Goal: Task Accomplishment & Management: Use online tool/utility

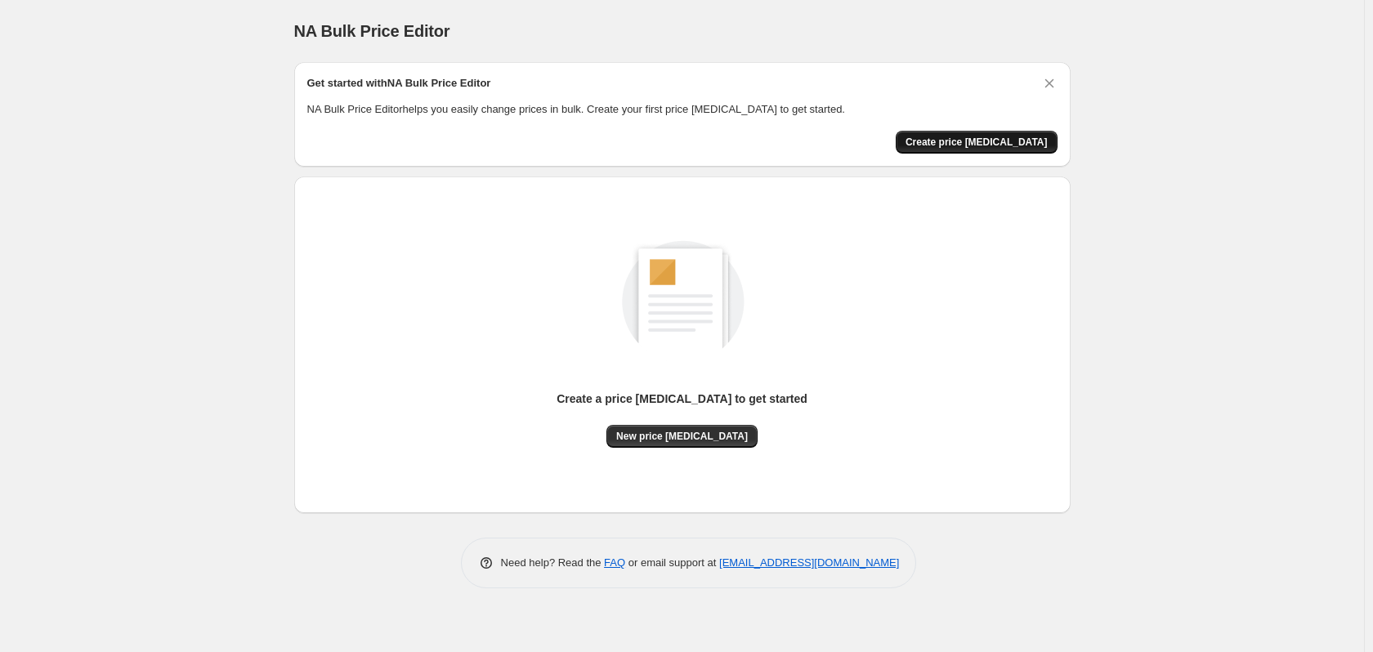
click at [1000, 141] on span "Create price [MEDICAL_DATA]" at bounding box center [977, 142] width 142 height 13
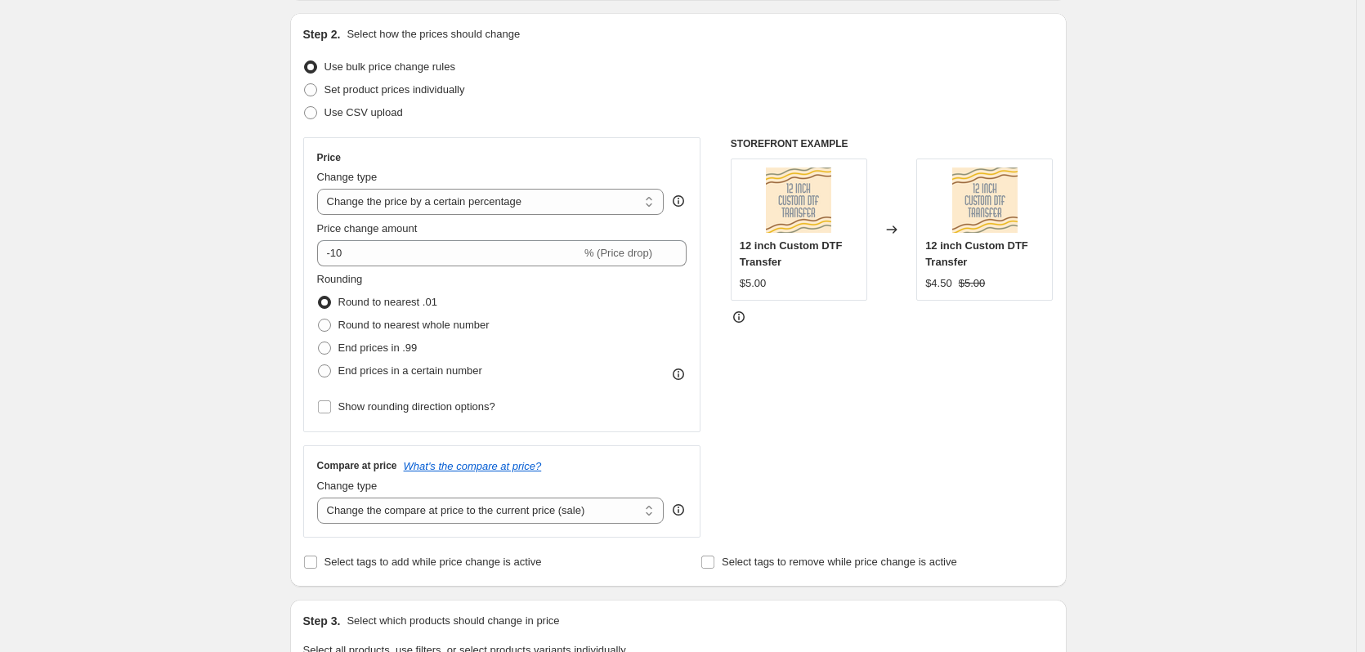
scroll to position [245, 0]
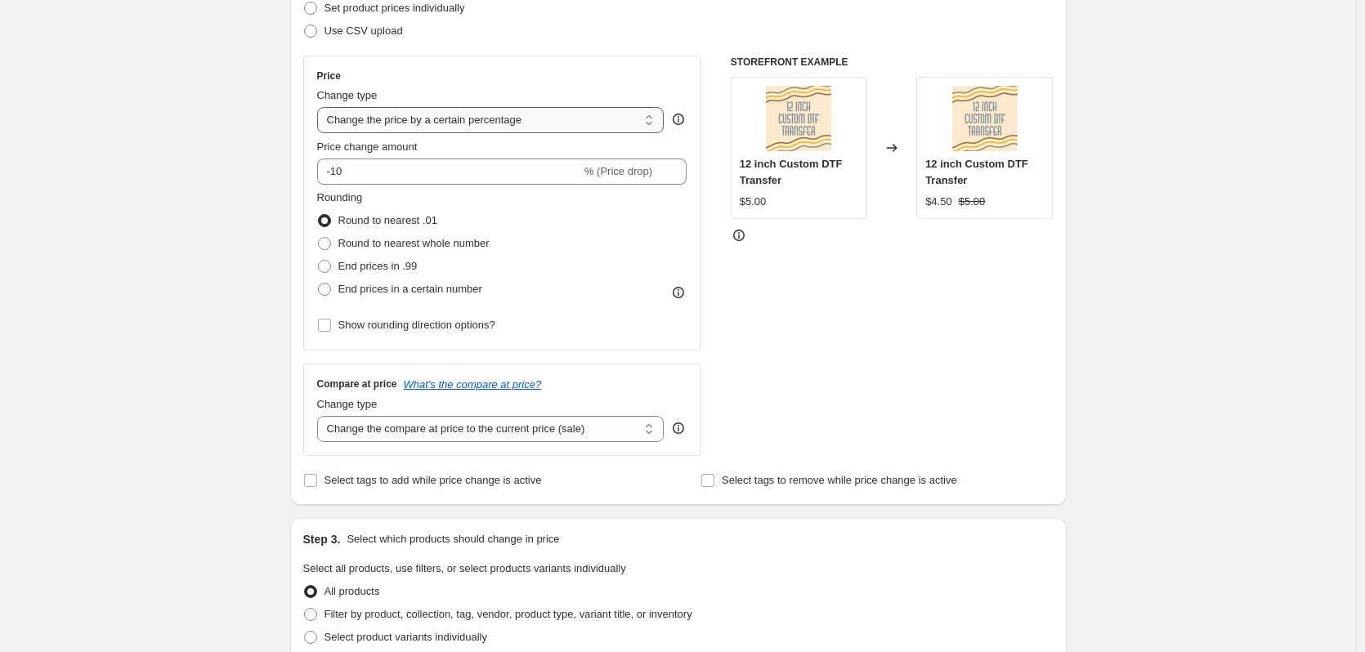
click at [551, 121] on select "Change the price to a certain amount Change the price by a certain amount Chang…" at bounding box center [490, 120] width 347 height 26
select select "to"
click at [320, 107] on select "Change the price to a certain amount Change the price by a certain amount Chang…" at bounding box center [490, 120] width 347 height 26
type input "80.00"
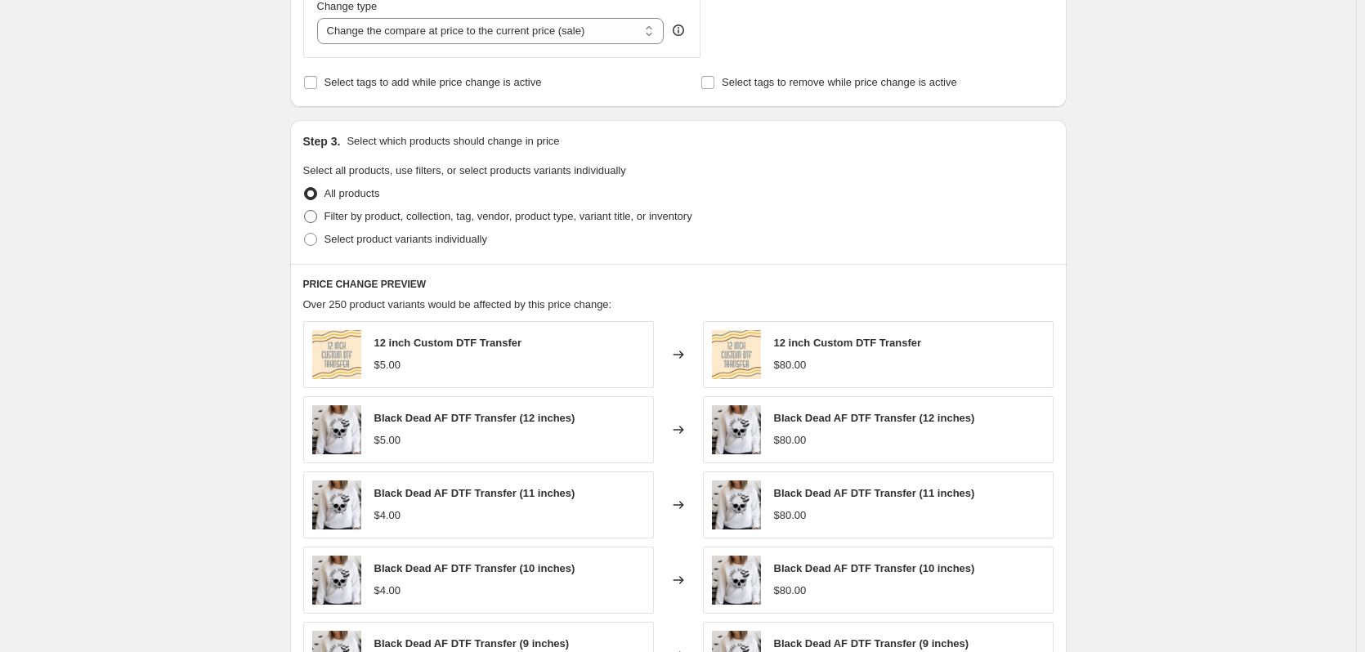
scroll to position [82, 0]
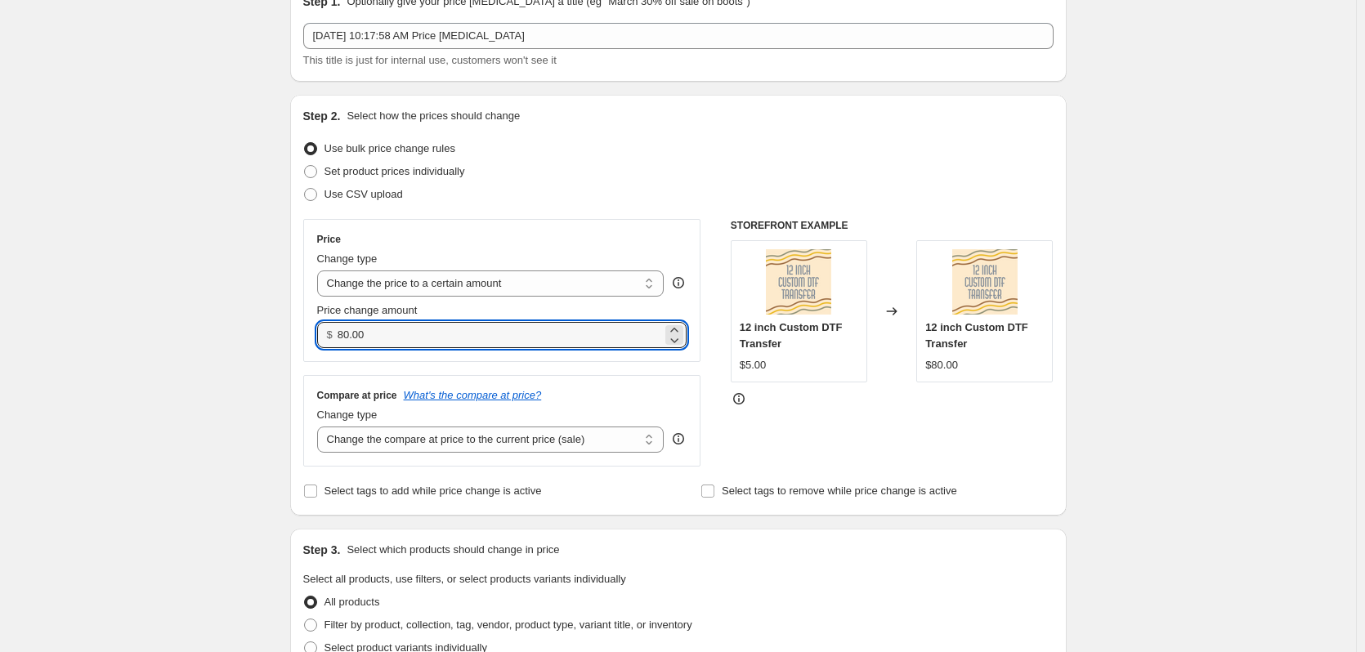
drag, startPoint x: 411, startPoint y: 345, endPoint x: 280, endPoint y: 340, distance: 130.9
click at [280, 341] on div "Step 1. Optionally give your price [MEDICAL_DATA] a title (eg "March 30% off sa…" at bounding box center [672, 633] width 790 height 1333
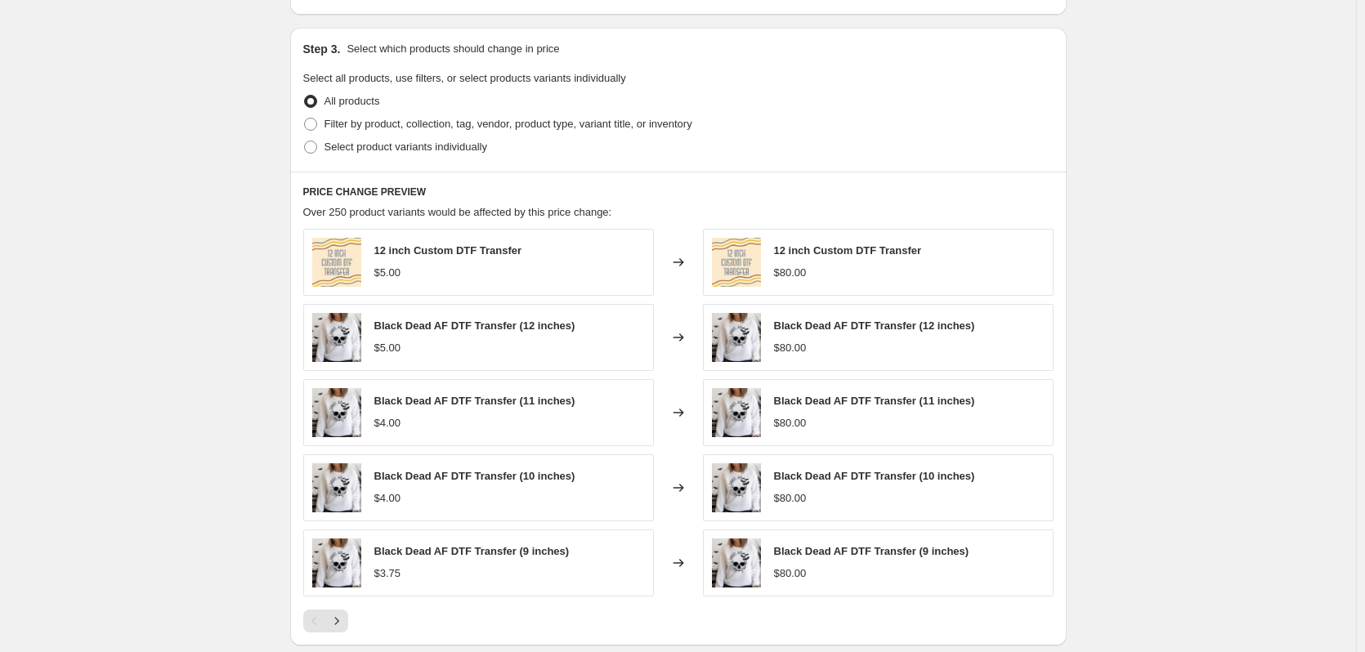
scroll to position [490, 0]
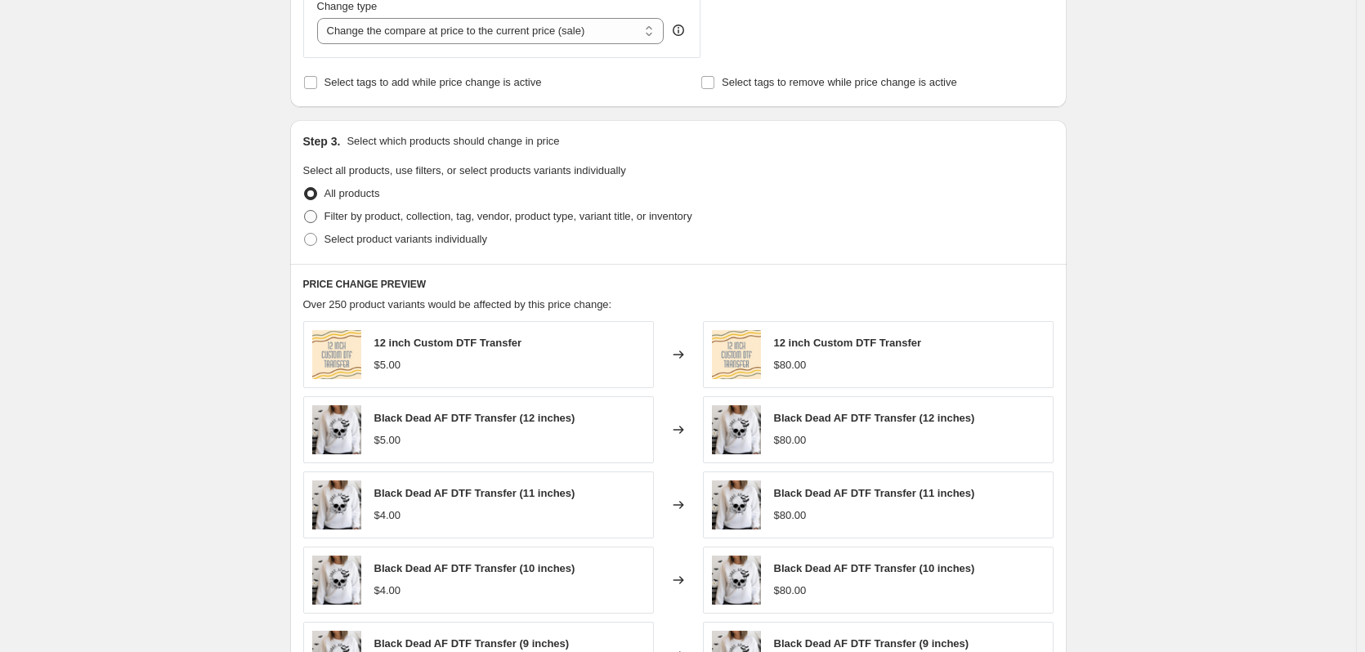
click at [401, 215] on span "Filter by product, collection, tag, vendor, product type, variant title, or inv…" at bounding box center [509, 216] width 368 height 12
click at [305, 211] on input "Filter by product, collection, tag, vendor, product type, variant title, or inv…" at bounding box center [304, 210] width 1 height 1
radio input "true"
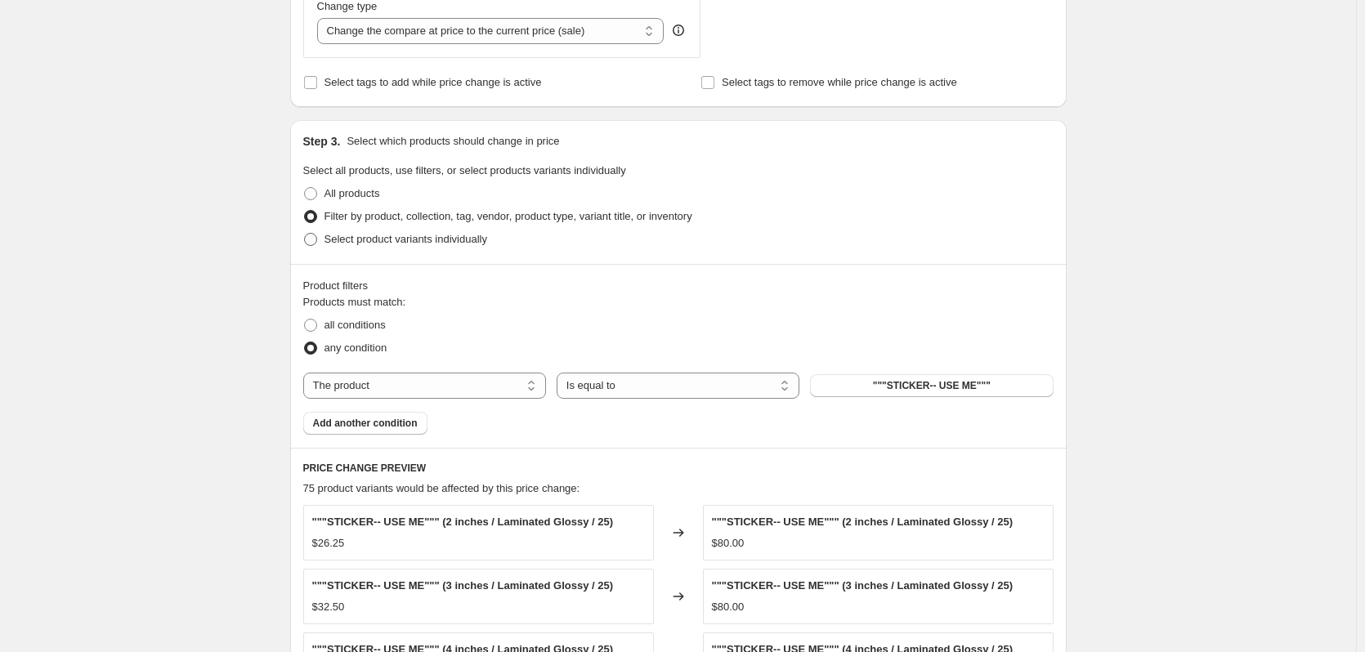
click at [383, 245] on span "Select product variants individually" at bounding box center [406, 239] width 163 height 12
click at [305, 234] on input "Select product variants individually" at bounding box center [304, 233] width 1 height 1
radio input "true"
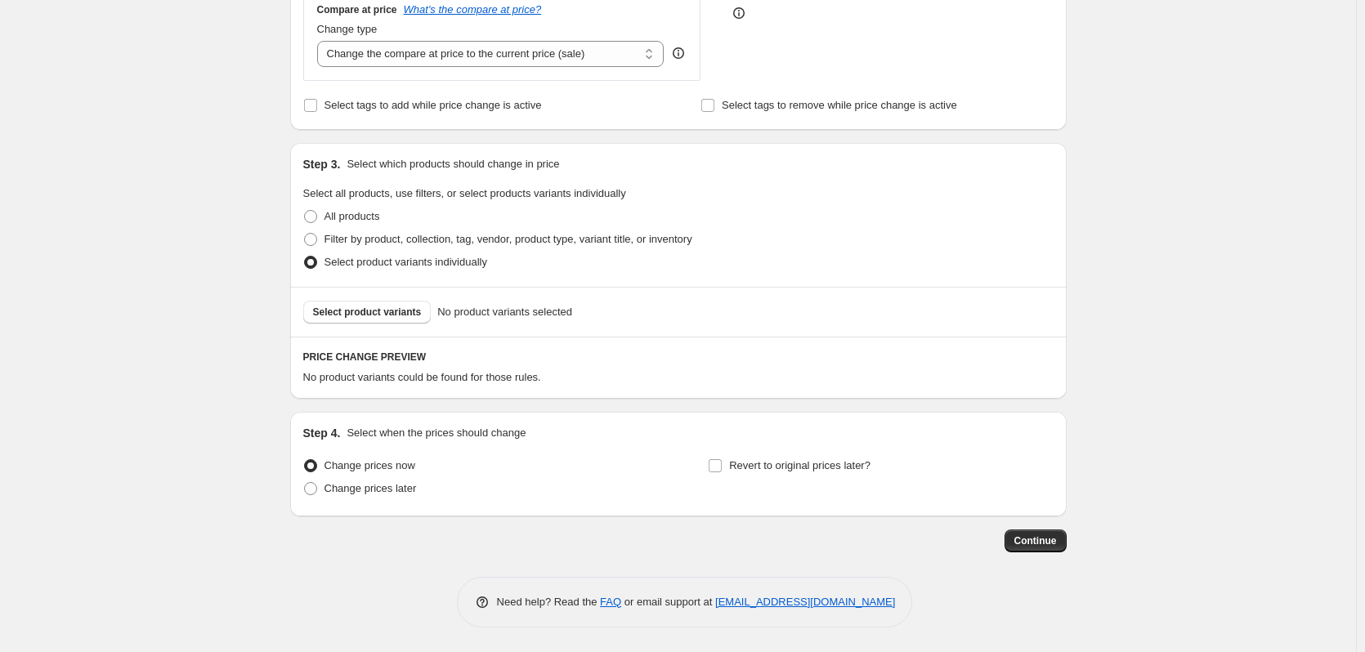
scroll to position [468, 0]
click at [369, 317] on span "Select product variants" at bounding box center [367, 312] width 109 height 13
click at [400, 247] on span "Filter by product, collection, tag, vendor, product type, variant title, or inv…" at bounding box center [509, 239] width 368 height 16
click at [305, 234] on input "Filter by product, collection, tag, vendor, product type, variant title, or inv…" at bounding box center [304, 233] width 1 height 1
radio input "true"
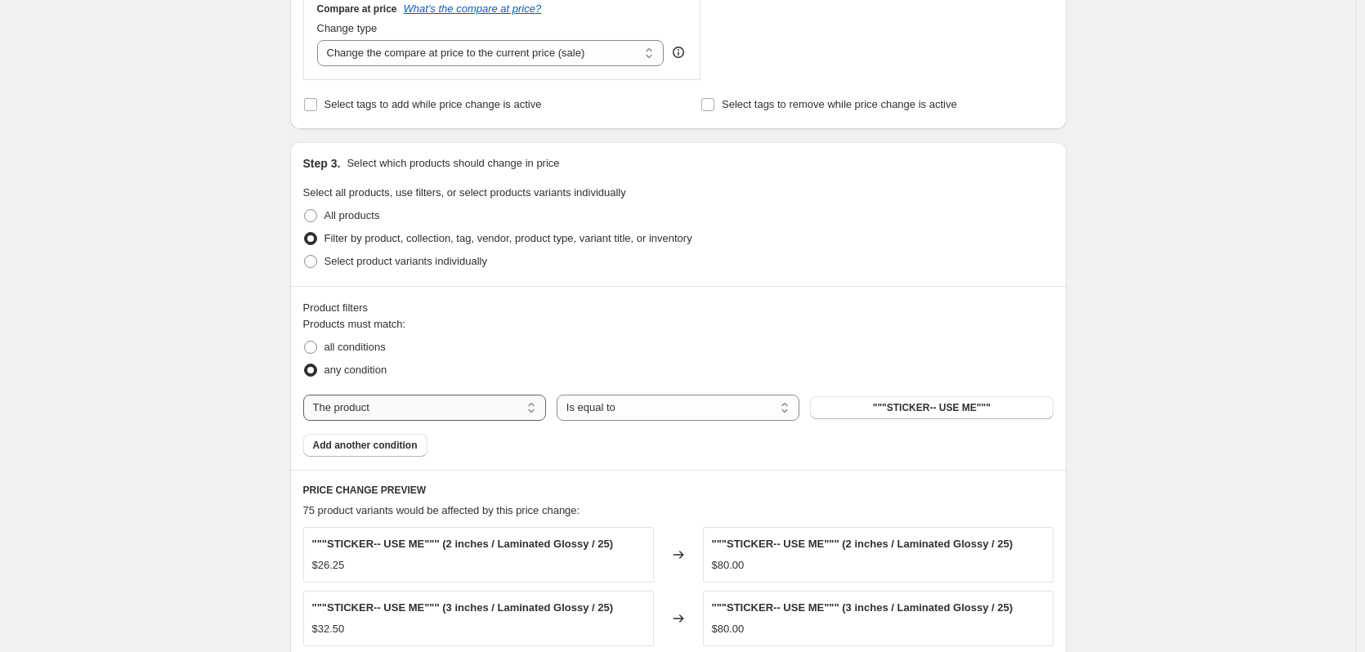
click at [446, 413] on select "The product The product's collection The product's tag The product's vendor The…" at bounding box center [424, 408] width 243 height 26
click at [307, 396] on select "The product The product's collection The product's tag The product's vendor The…" at bounding box center [424, 408] width 243 height 26
click at [764, 385] on div "Products must match: all conditions any condition The product The product's col…" at bounding box center [678, 386] width 750 height 141
click at [735, 401] on select "Is equal to Is not equal to" at bounding box center [678, 408] width 243 height 26
click at [727, 354] on ul "all conditions any condition" at bounding box center [678, 359] width 750 height 46
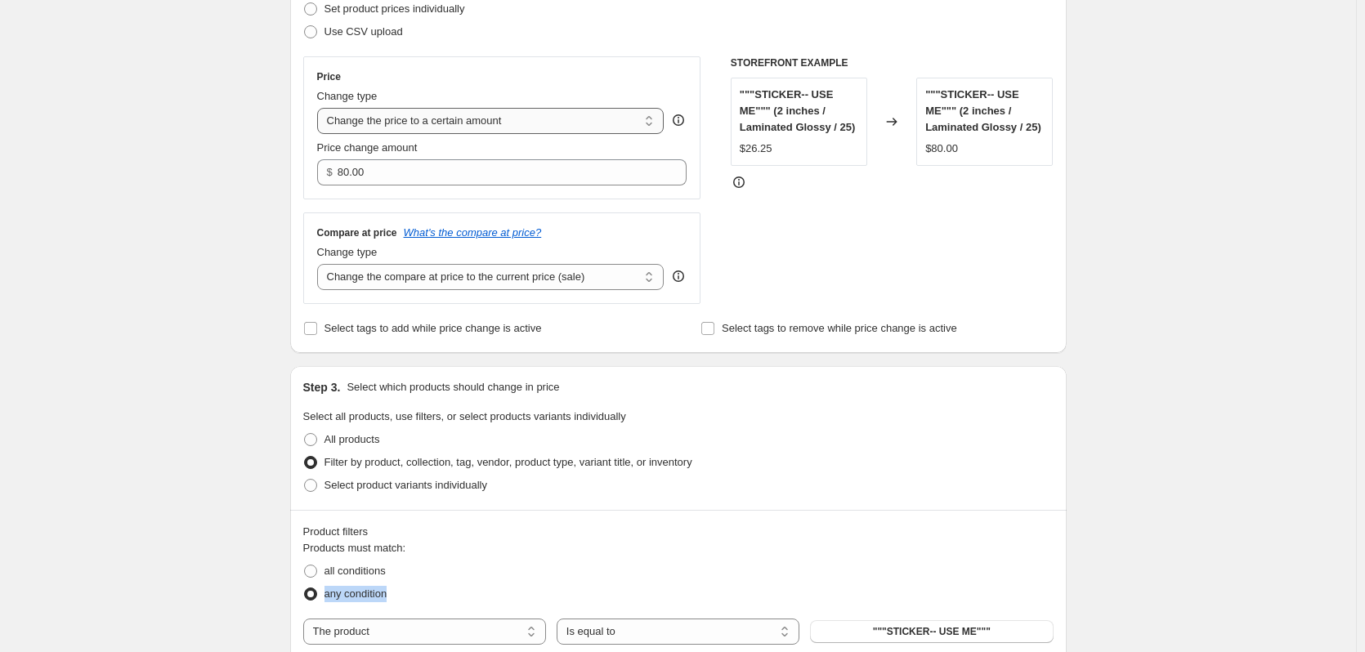
scroll to position [223, 0]
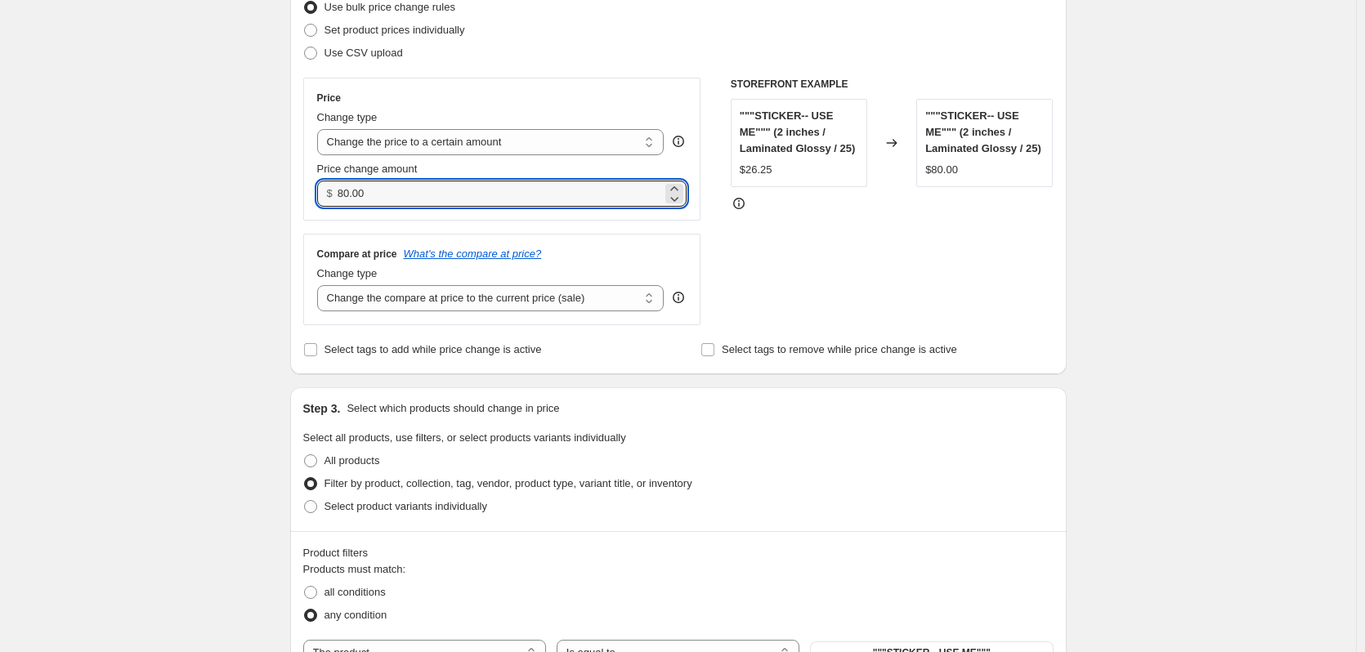
drag, startPoint x: 439, startPoint y: 186, endPoint x: 201, endPoint y: 198, distance: 238.2
click at [201, 198] on div "Create new price [MEDICAL_DATA]. This page is ready Create new price [MEDICAL_D…" at bounding box center [678, 582] width 1356 height 1610
type input "1.00"
click at [234, 243] on div "Create new price [MEDICAL_DATA]. This page is ready Create new price [MEDICAL_D…" at bounding box center [678, 582] width 1356 height 1610
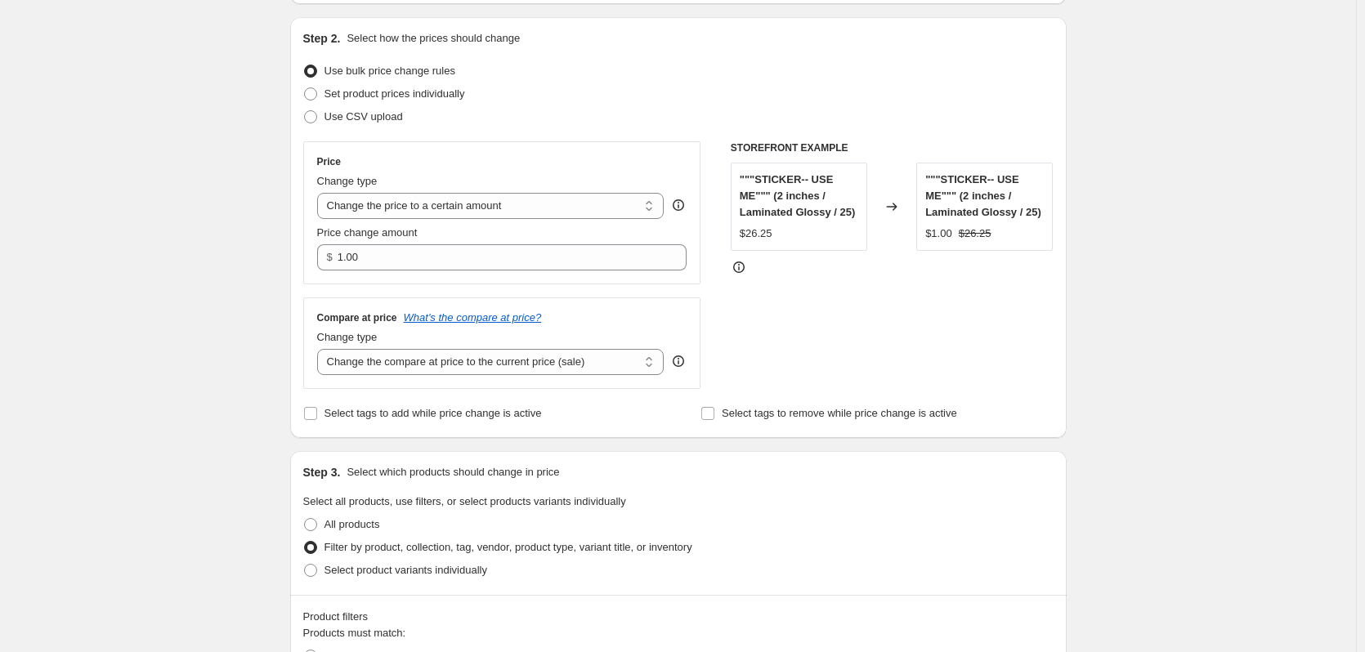
scroll to position [141, 0]
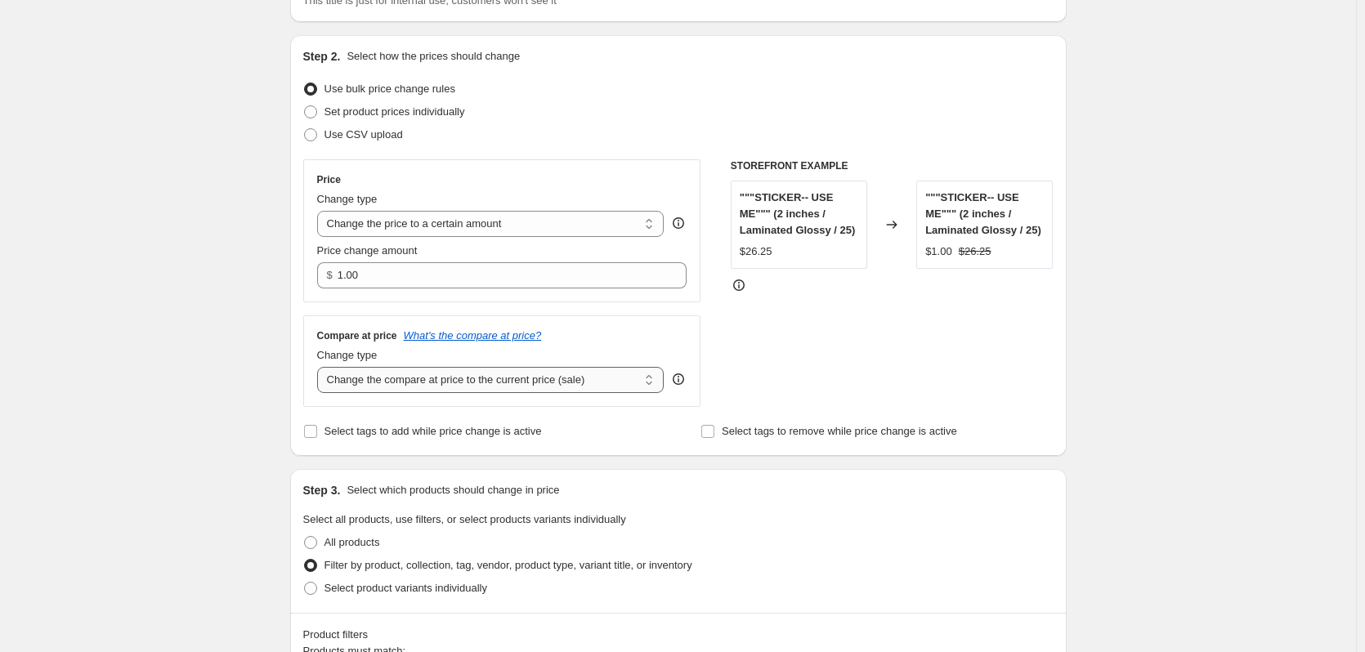
click at [638, 386] on select "Change the compare at price to the current price (sale) Change the compare at p…" at bounding box center [490, 380] width 347 height 26
select select "remove"
click at [320, 368] on select "Change the compare at price to the current price (sale) Change the compare at p…" at bounding box center [490, 380] width 347 height 26
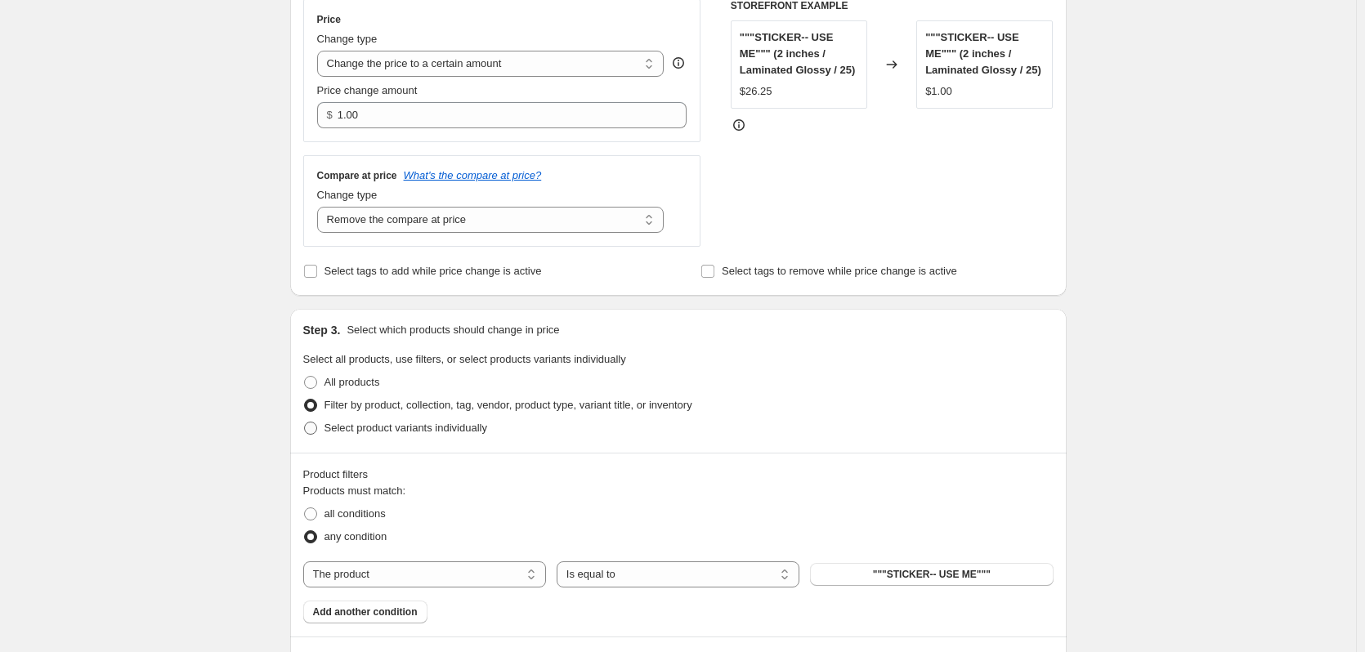
scroll to position [305, 0]
click at [359, 428] on span "Select product variants individually" at bounding box center [406, 425] width 163 height 12
click at [305, 419] on input "Select product variants individually" at bounding box center [304, 419] width 1 height 1
radio input "true"
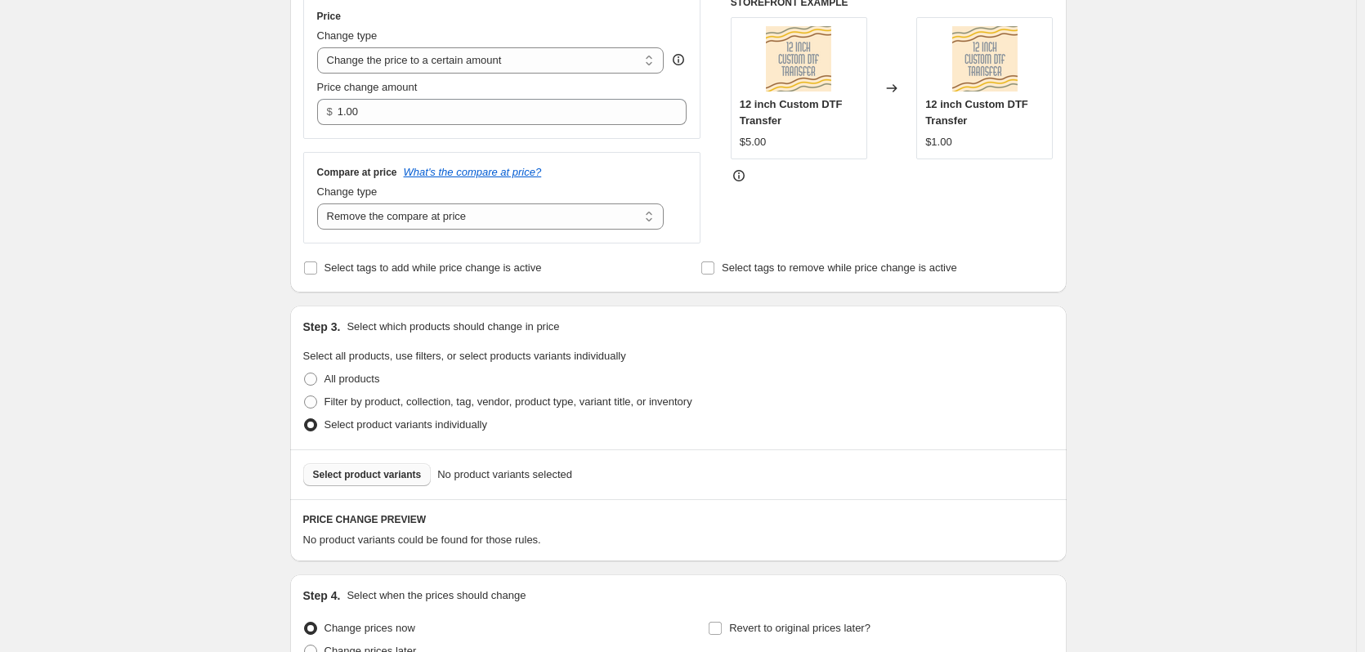
click at [364, 476] on span "Select product variants" at bounding box center [367, 474] width 109 height 13
click at [335, 405] on span "Filter by product, collection, tag, vendor, product type, variant title, or inv…" at bounding box center [509, 402] width 368 height 12
click at [305, 396] on input "Filter by product, collection, tag, vendor, product type, variant title, or inv…" at bounding box center [304, 396] width 1 height 1
radio input "true"
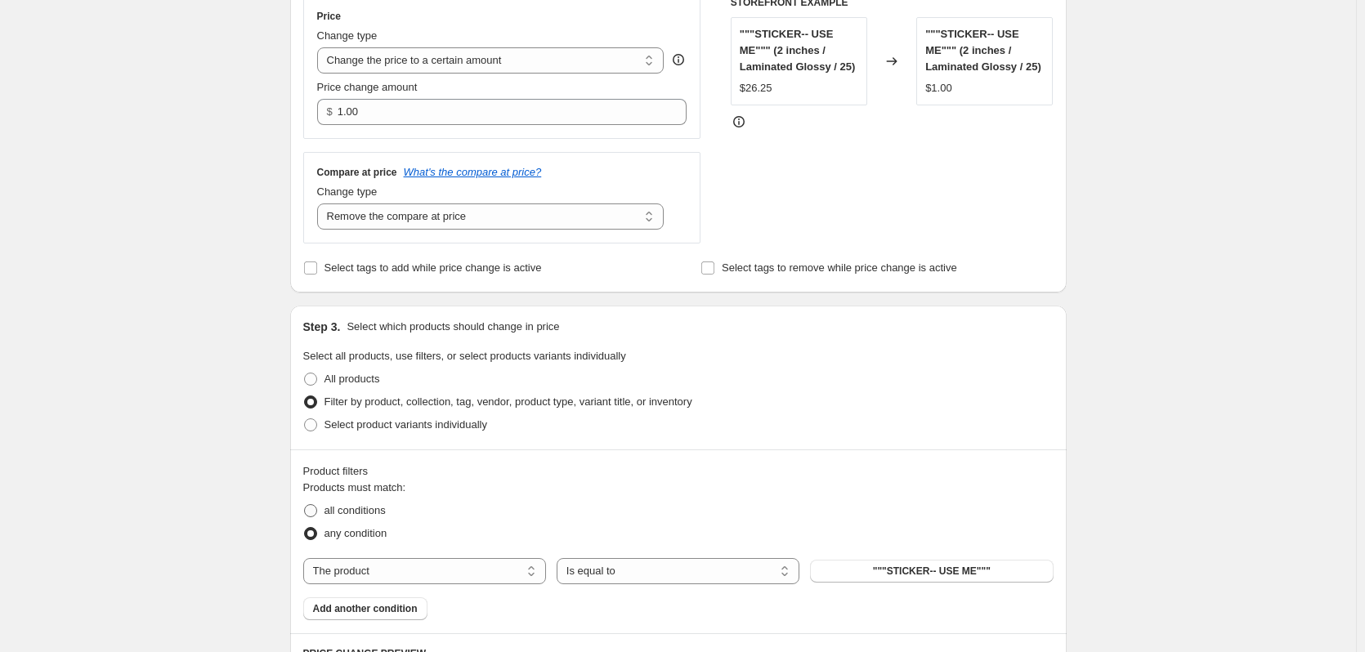
click at [372, 515] on span "all conditions" at bounding box center [355, 510] width 61 height 12
click at [305, 505] on input "all conditions" at bounding box center [304, 504] width 1 height 1
radio input "true"
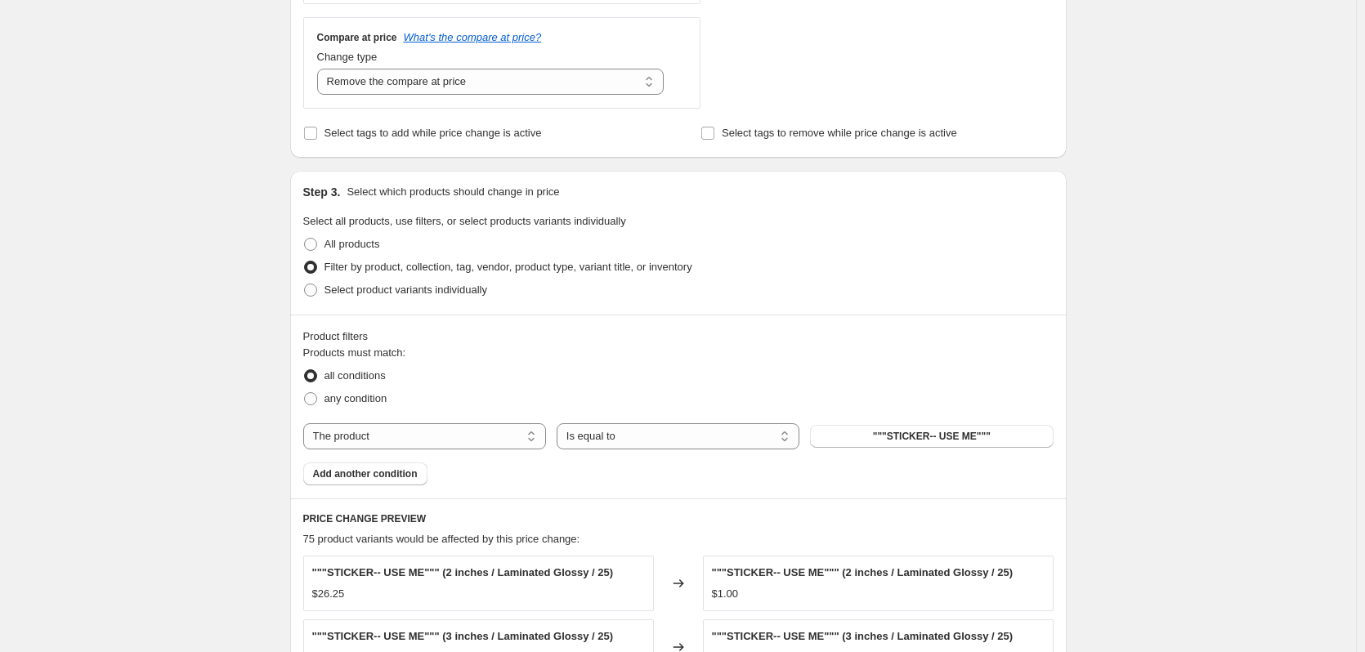
scroll to position [468, 0]
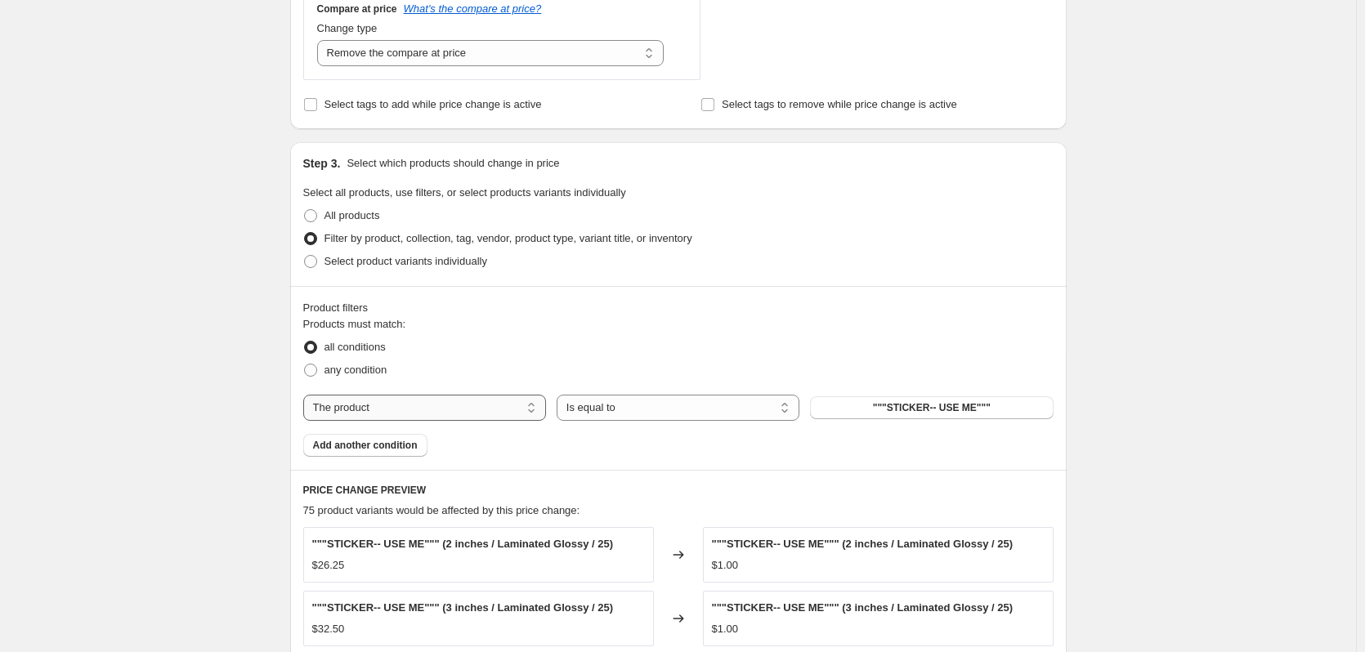
click at [538, 403] on select "The product The product's collection The product's tag The product's vendor The…" at bounding box center [424, 408] width 243 height 26
click at [358, 374] on span "any condition" at bounding box center [356, 370] width 63 height 12
click at [305, 365] on input "any condition" at bounding box center [304, 364] width 1 height 1
radio input "true"
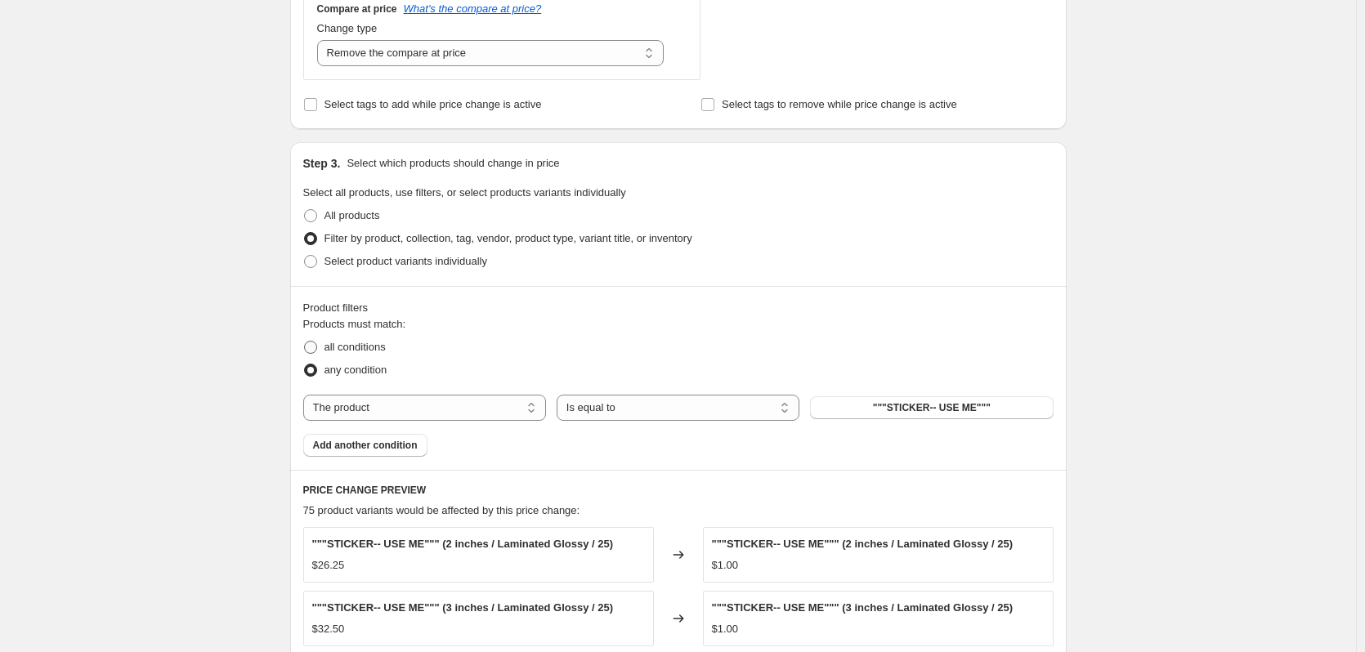
click at [358, 351] on span "all conditions" at bounding box center [355, 347] width 61 height 12
click at [305, 342] on input "all conditions" at bounding box center [304, 341] width 1 height 1
radio input "true"
click at [782, 412] on select "Is equal to Is not equal to" at bounding box center [678, 408] width 243 height 26
click at [990, 454] on div "Products must match: all conditions any condition The product The product's col…" at bounding box center [678, 386] width 750 height 141
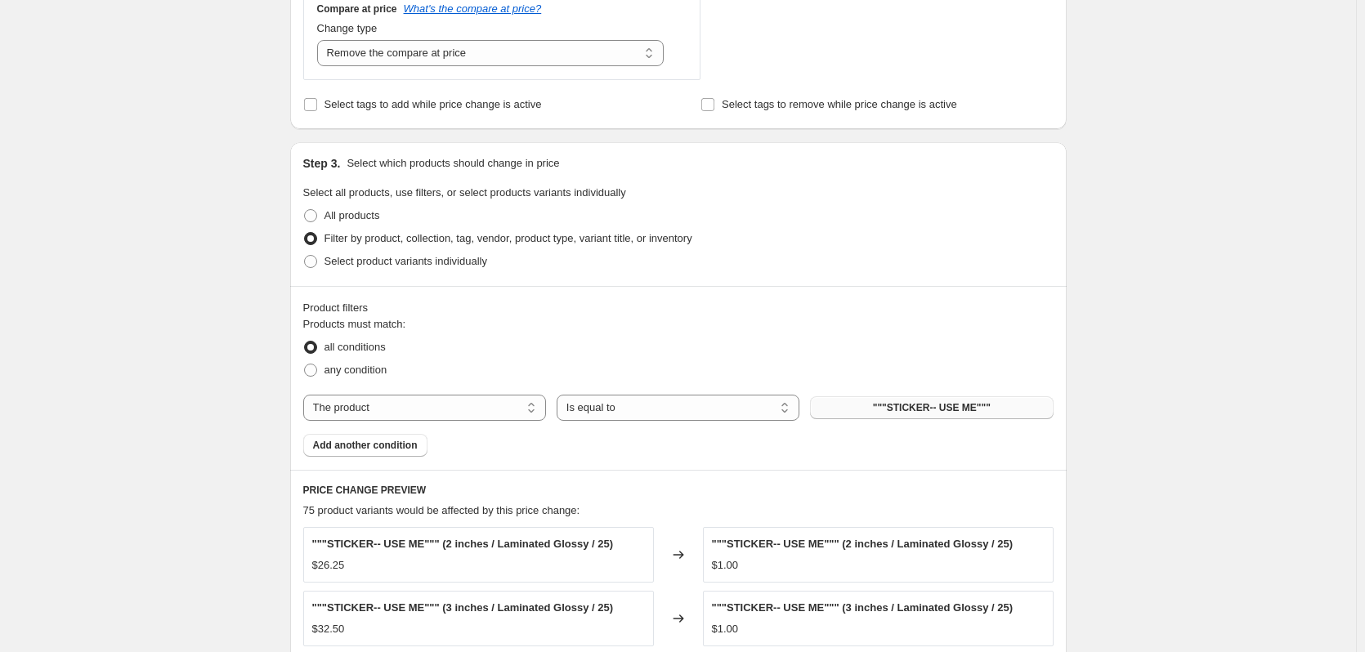
click at [974, 409] on span """"STICKER-- USE ME"""" at bounding box center [932, 407] width 118 height 13
click at [414, 405] on select "The product The product's collection The product's tag The product's vendor The…" at bounding box center [424, 408] width 243 height 26
select select "title"
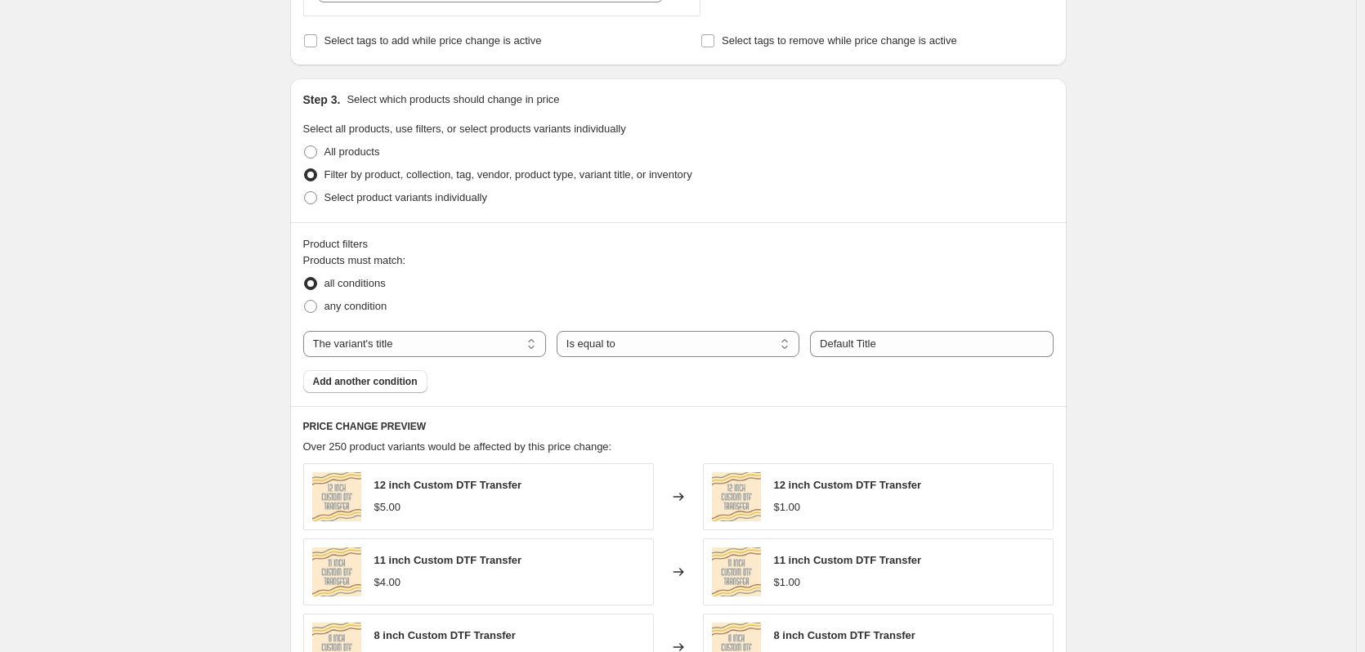
scroll to position [550, 0]
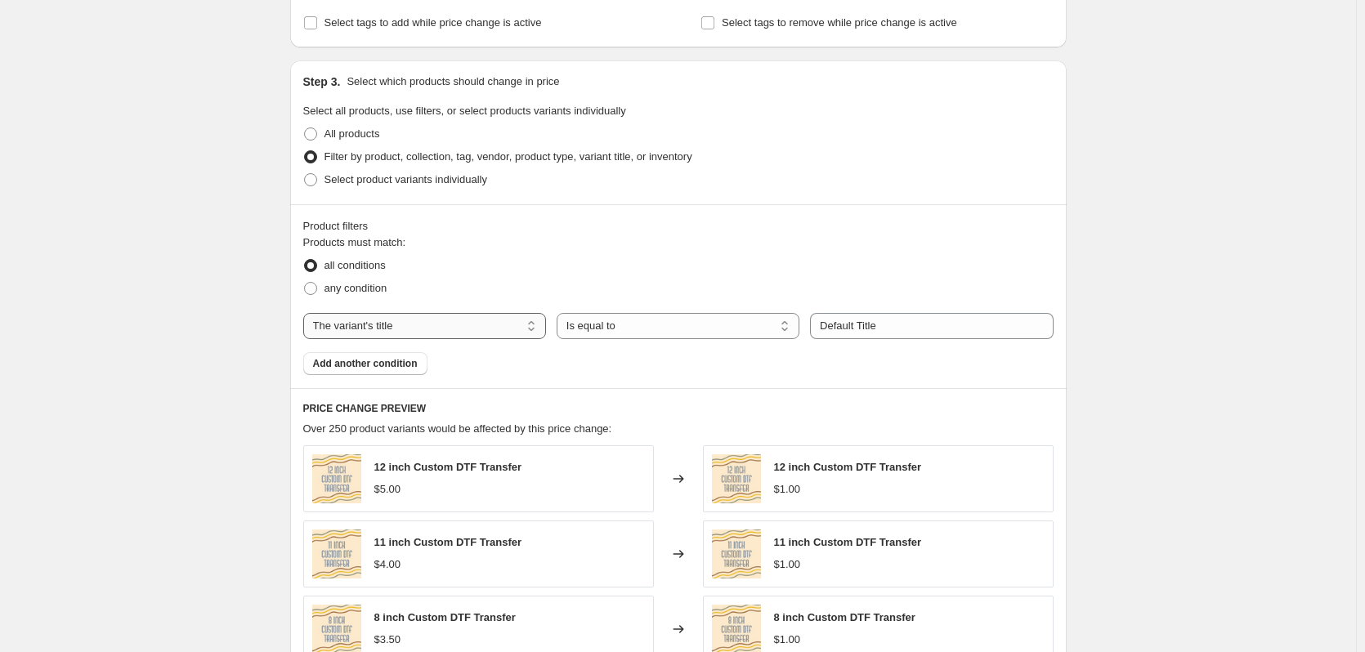
click at [490, 333] on select "The product The product's collection The product's tag The product's vendor The…" at bounding box center [424, 326] width 243 height 26
click at [777, 396] on div "PRICE CHANGE PREVIEW Over 250 product variants would be affected by this price …" at bounding box center [678, 624] width 777 height 473
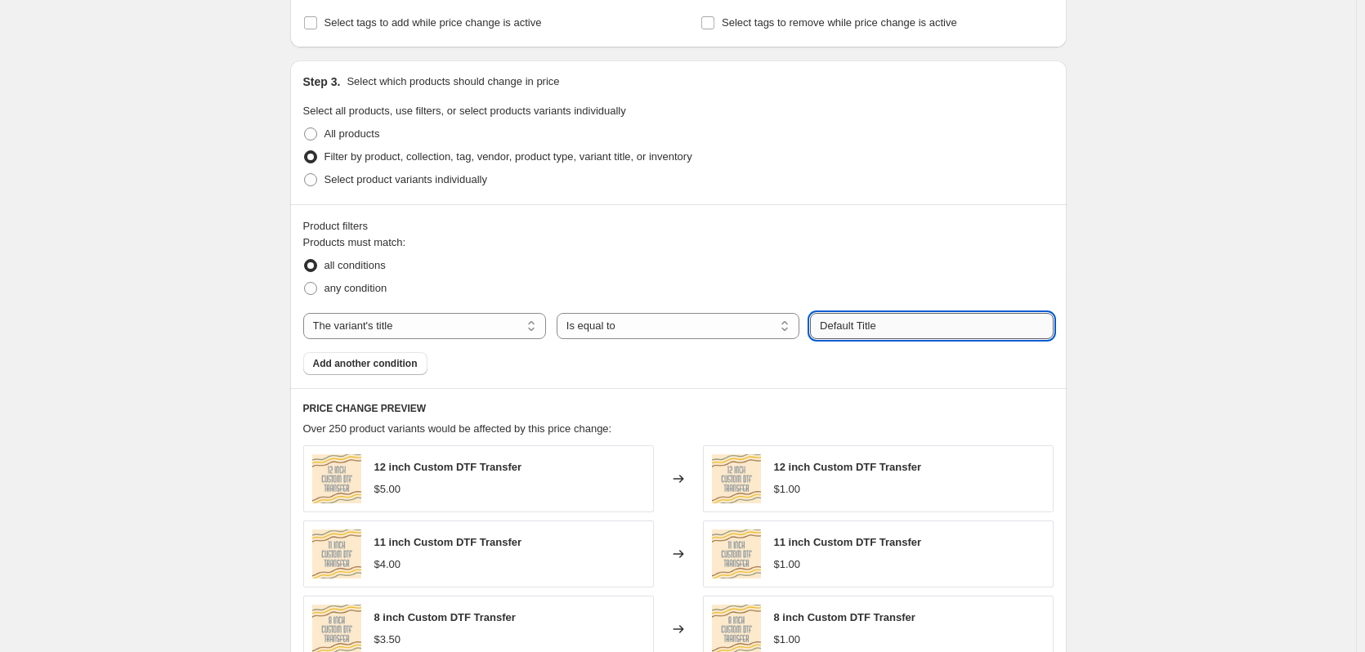
click at [911, 323] on input "Default Title" at bounding box center [931, 326] width 243 height 26
type input "11 inch"
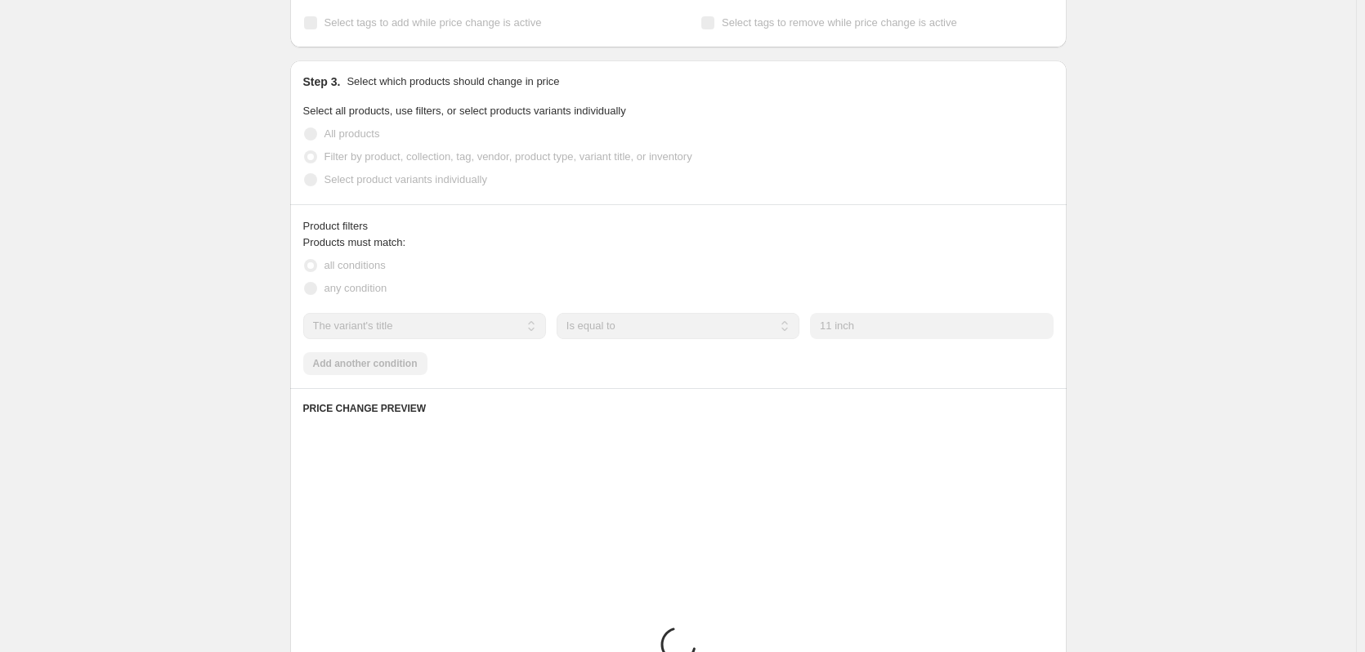
click at [986, 385] on div "Product filters Products must match: all conditions any condition The product T…" at bounding box center [678, 296] width 777 height 184
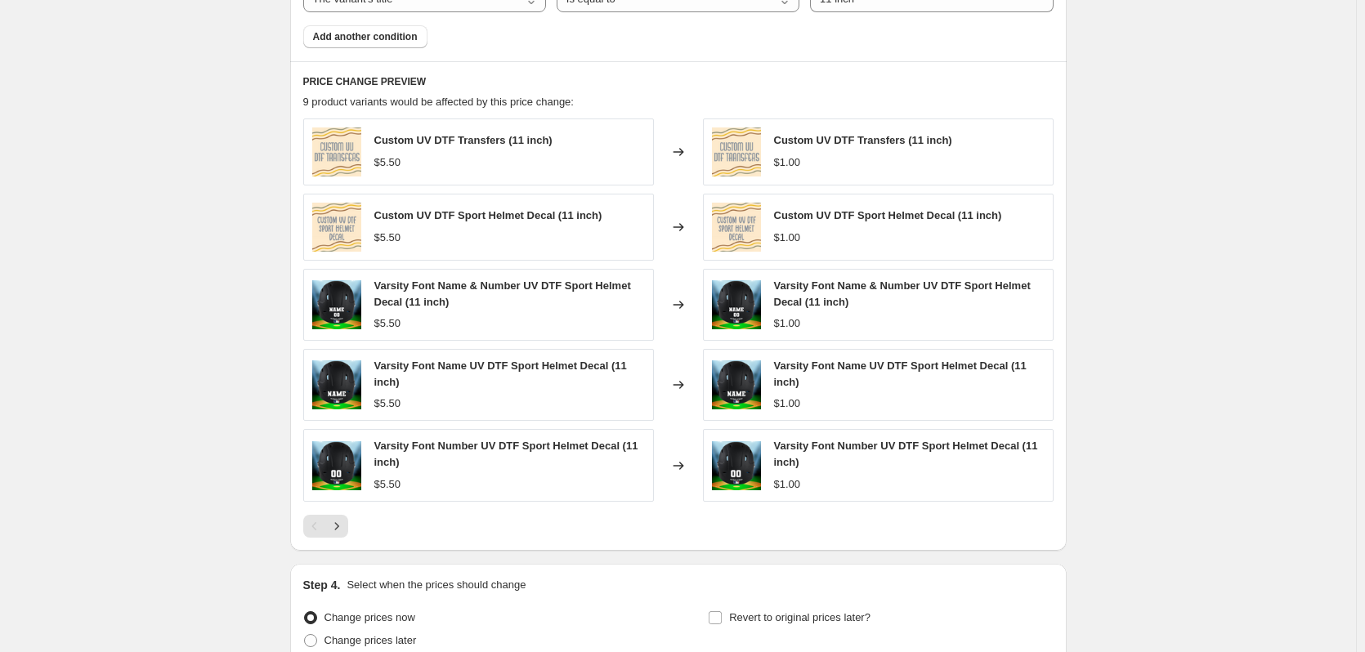
scroll to position [959, 0]
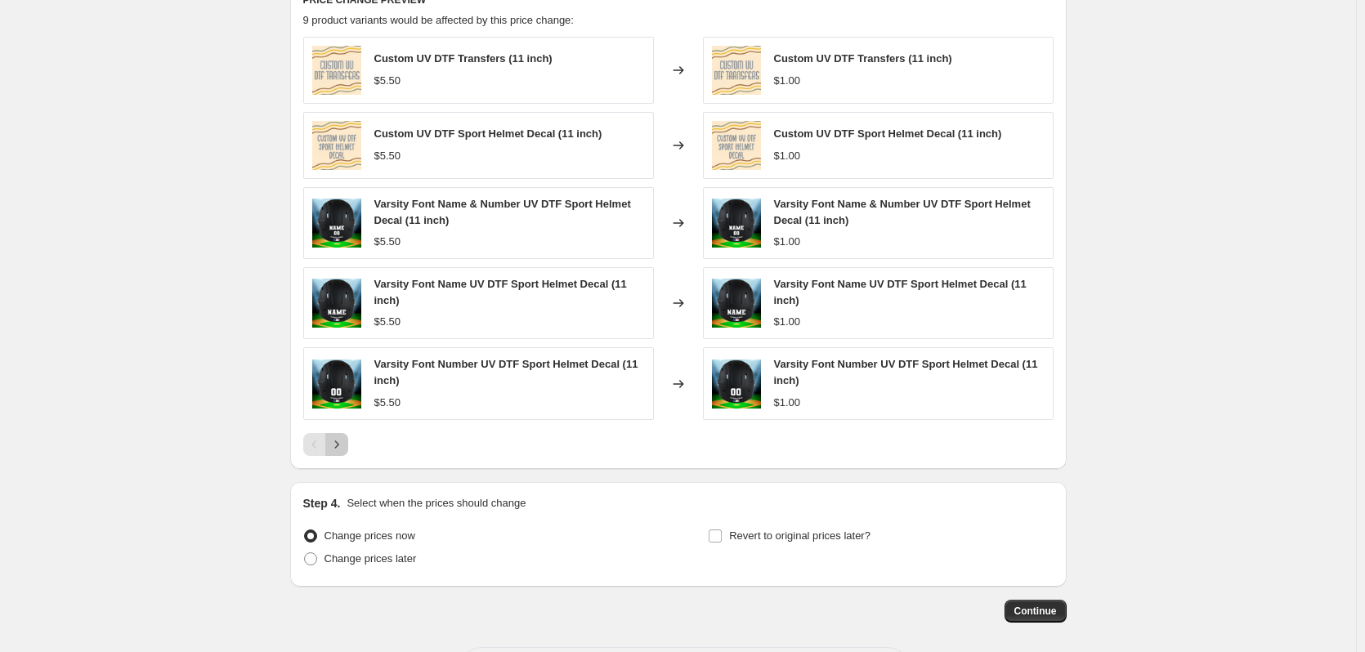
click at [344, 449] on icon "Next" at bounding box center [337, 445] width 16 height 16
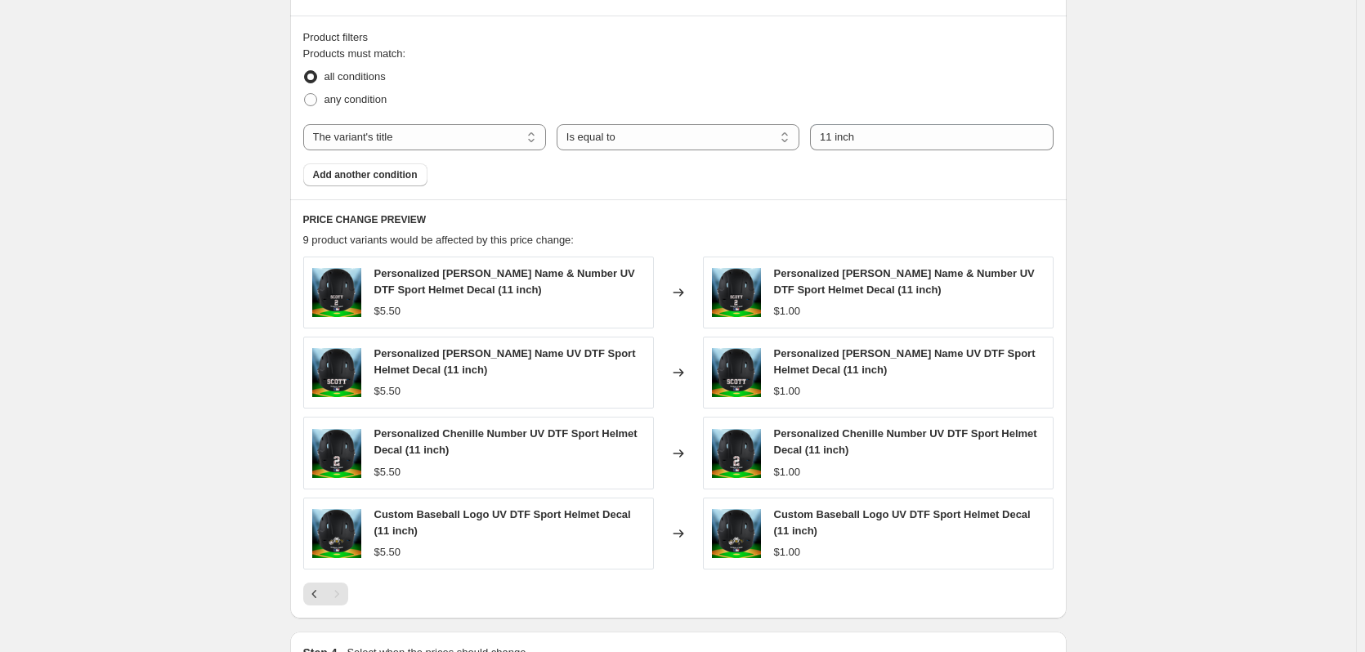
scroll to position [714, 0]
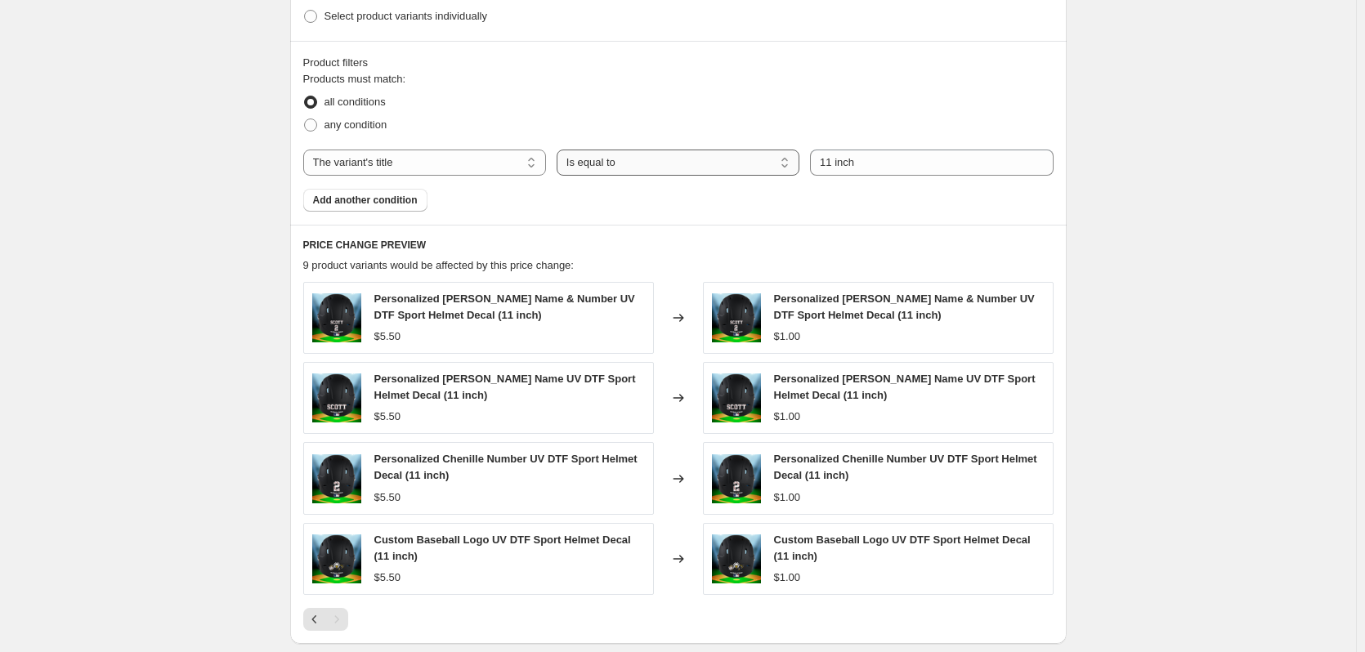
click at [683, 173] on select "Is equal to Is not equal to Contains" at bounding box center [678, 163] width 243 height 26
select select "contains"
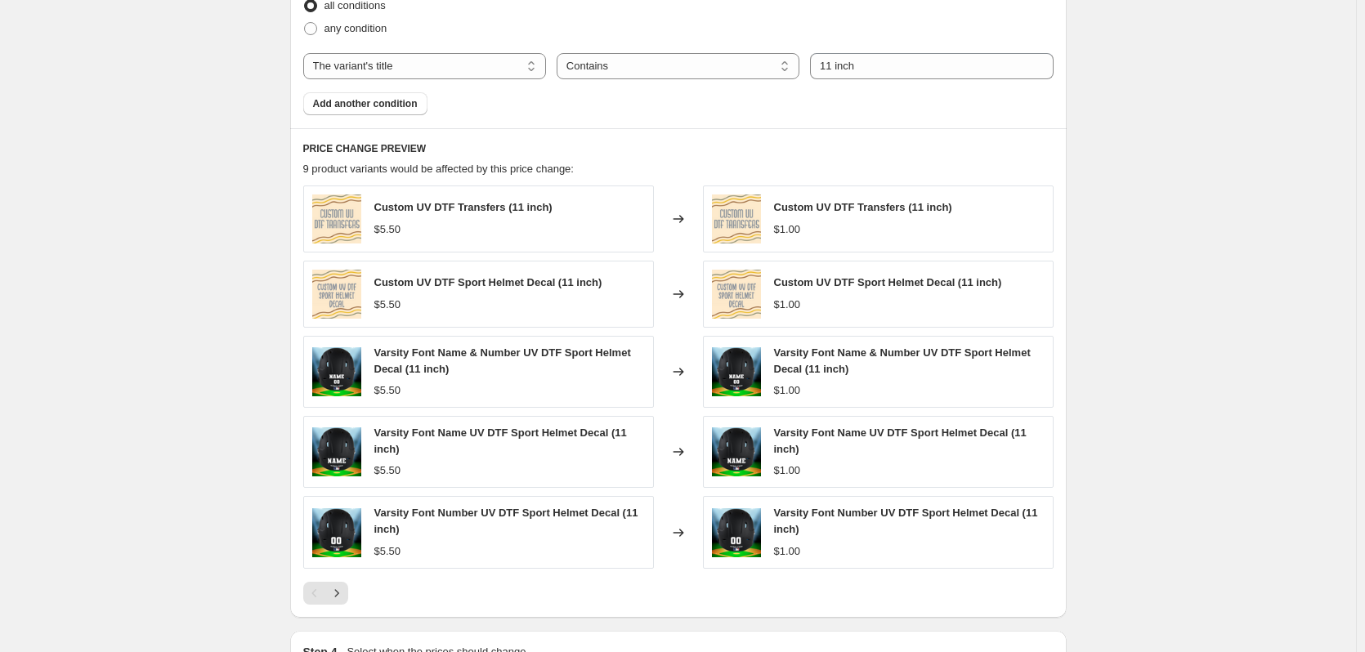
scroll to position [959, 0]
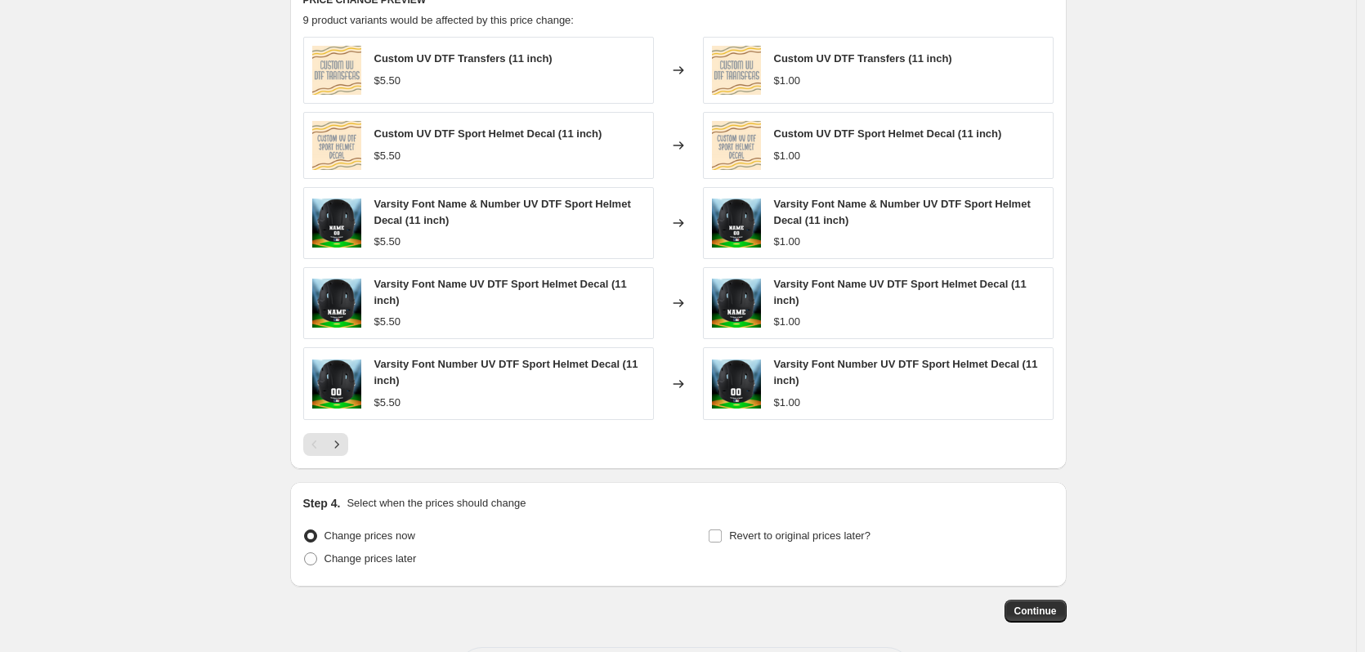
click at [348, 434] on div "Pagination" at bounding box center [336, 444] width 23 height 23
click at [348, 438] on button "Next" at bounding box center [336, 444] width 23 height 23
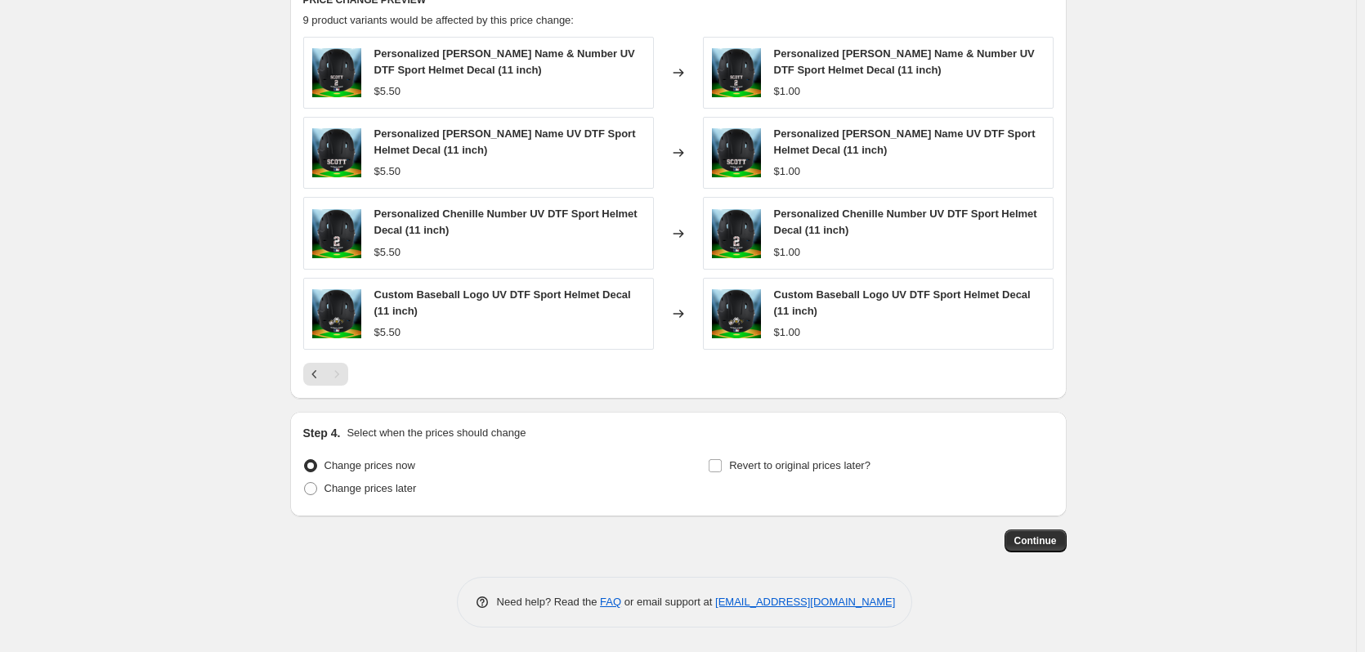
scroll to position [468, 0]
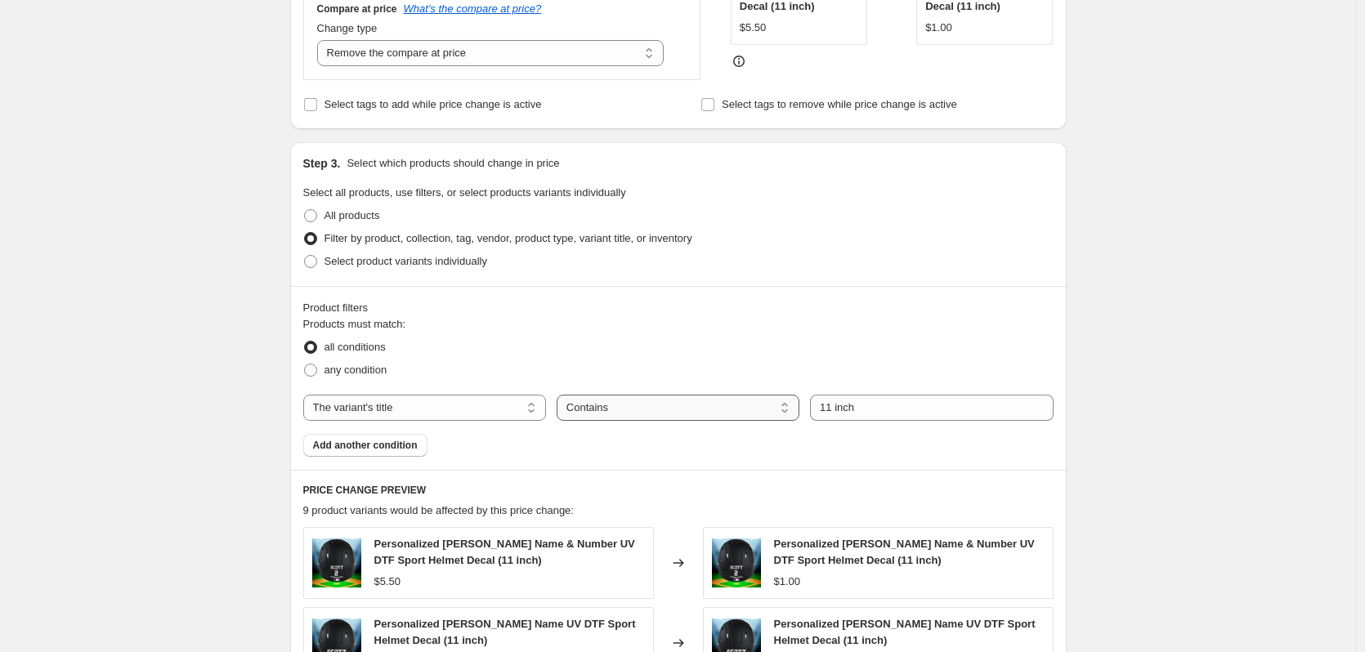
click at [620, 419] on select "Is equal to Is not equal to Contains" at bounding box center [678, 408] width 243 height 26
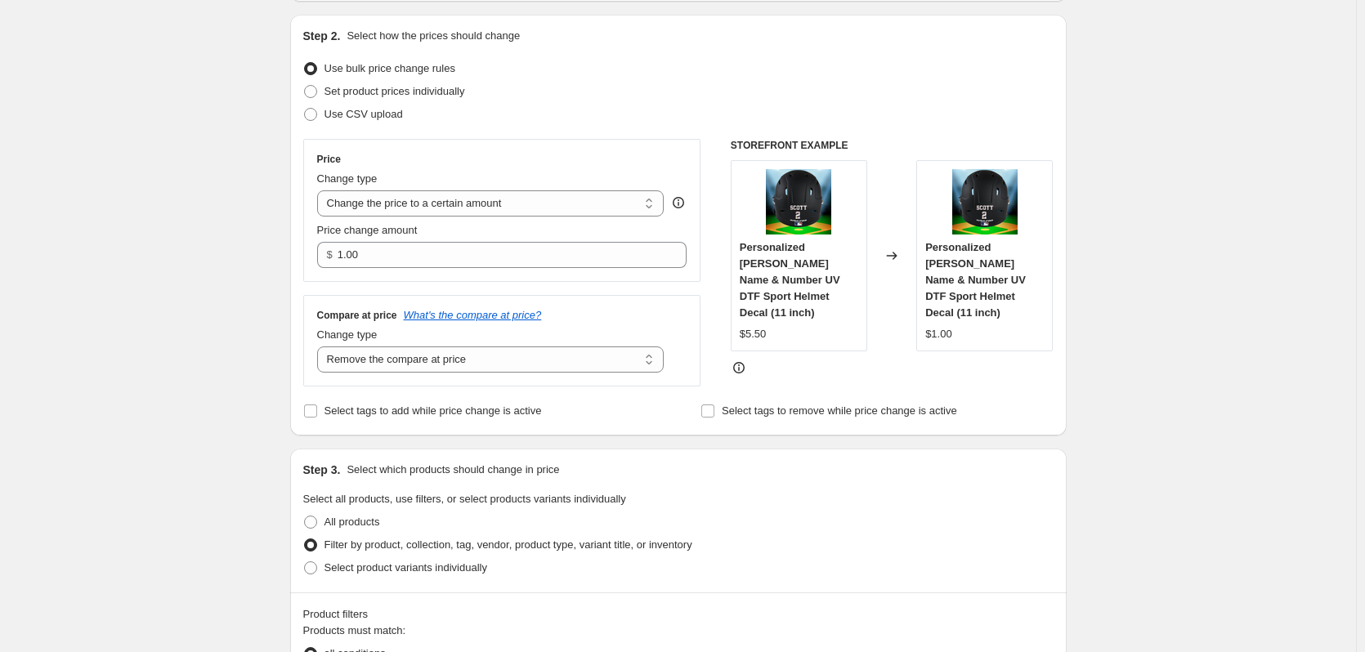
scroll to position [245, 0]
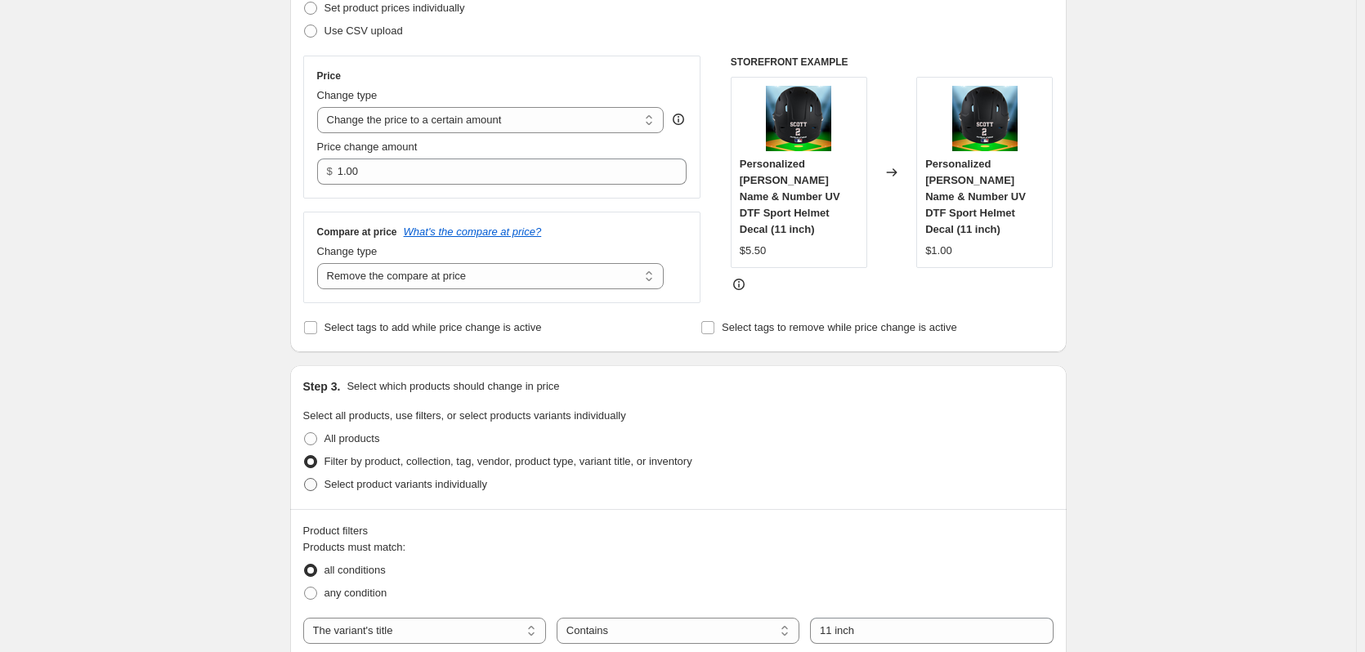
click at [376, 486] on span "Select product variants individually" at bounding box center [406, 484] width 163 height 12
click at [305, 479] on input "Select product variants individually" at bounding box center [304, 478] width 1 height 1
radio input "true"
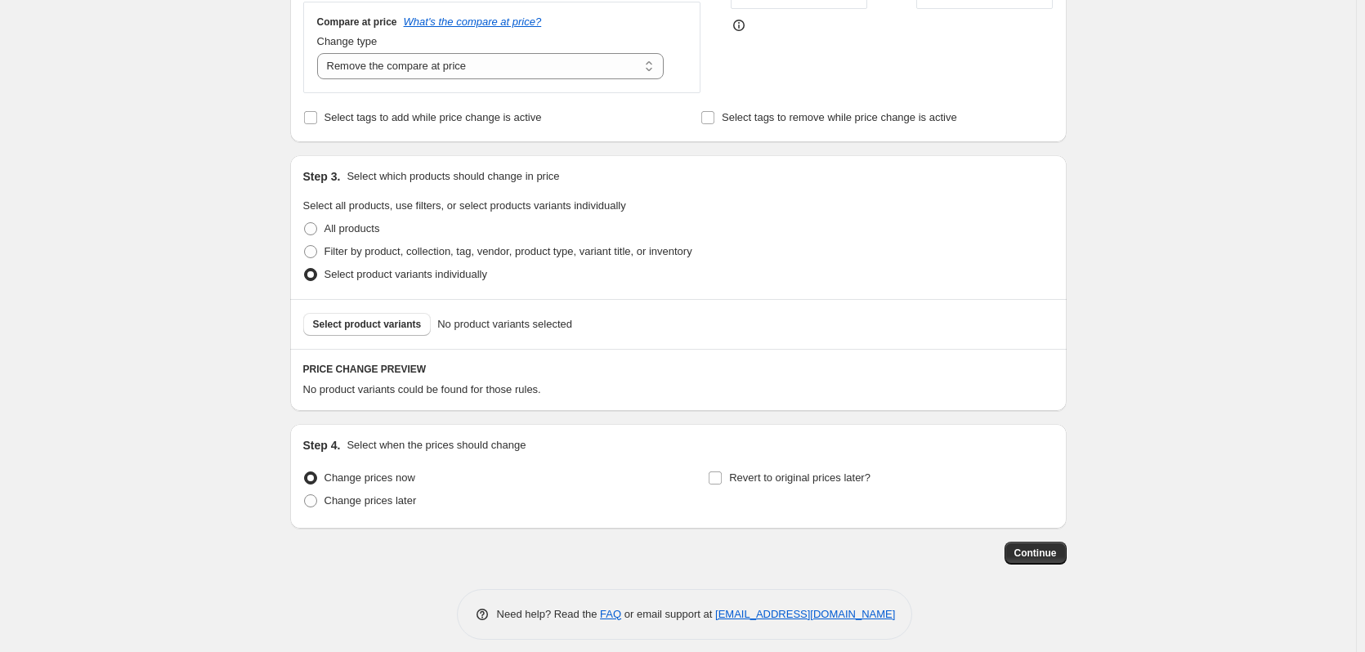
scroll to position [468, 0]
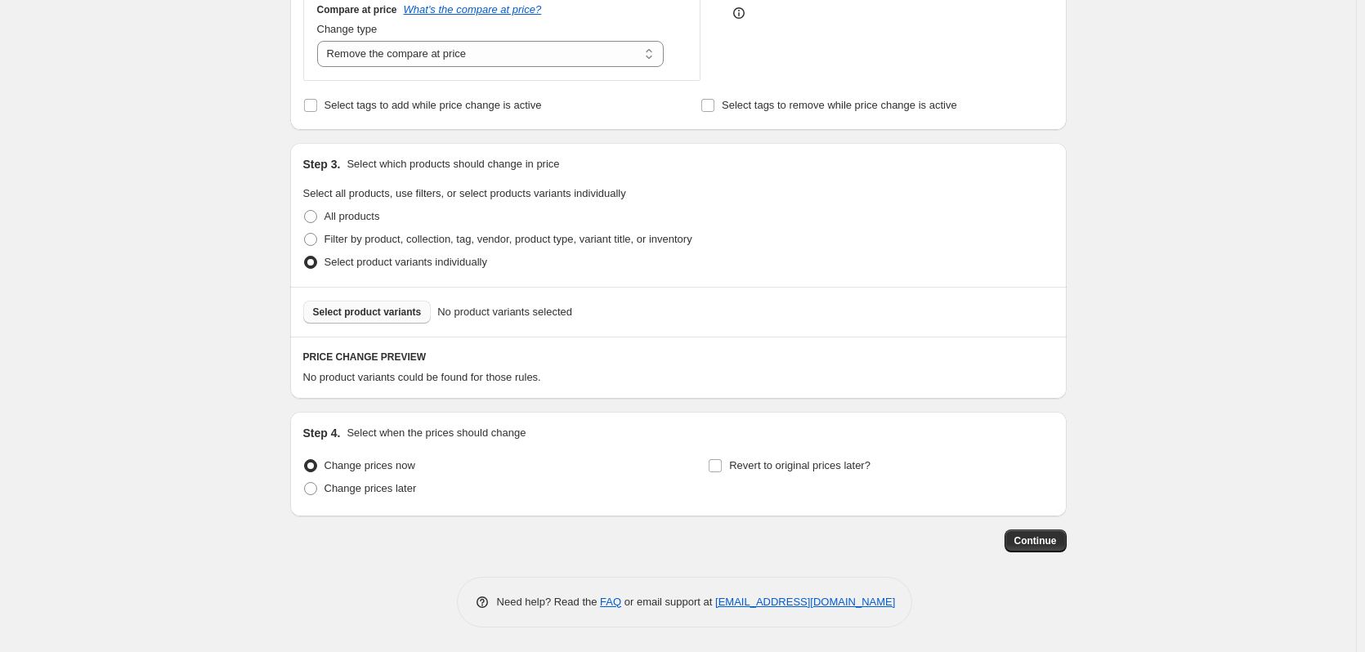
click at [416, 311] on span "Select product variants" at bounding box center [367, 312] width 109 height 13
